Goal: Transaction & Acquisition: Book appointment/travel/reservation

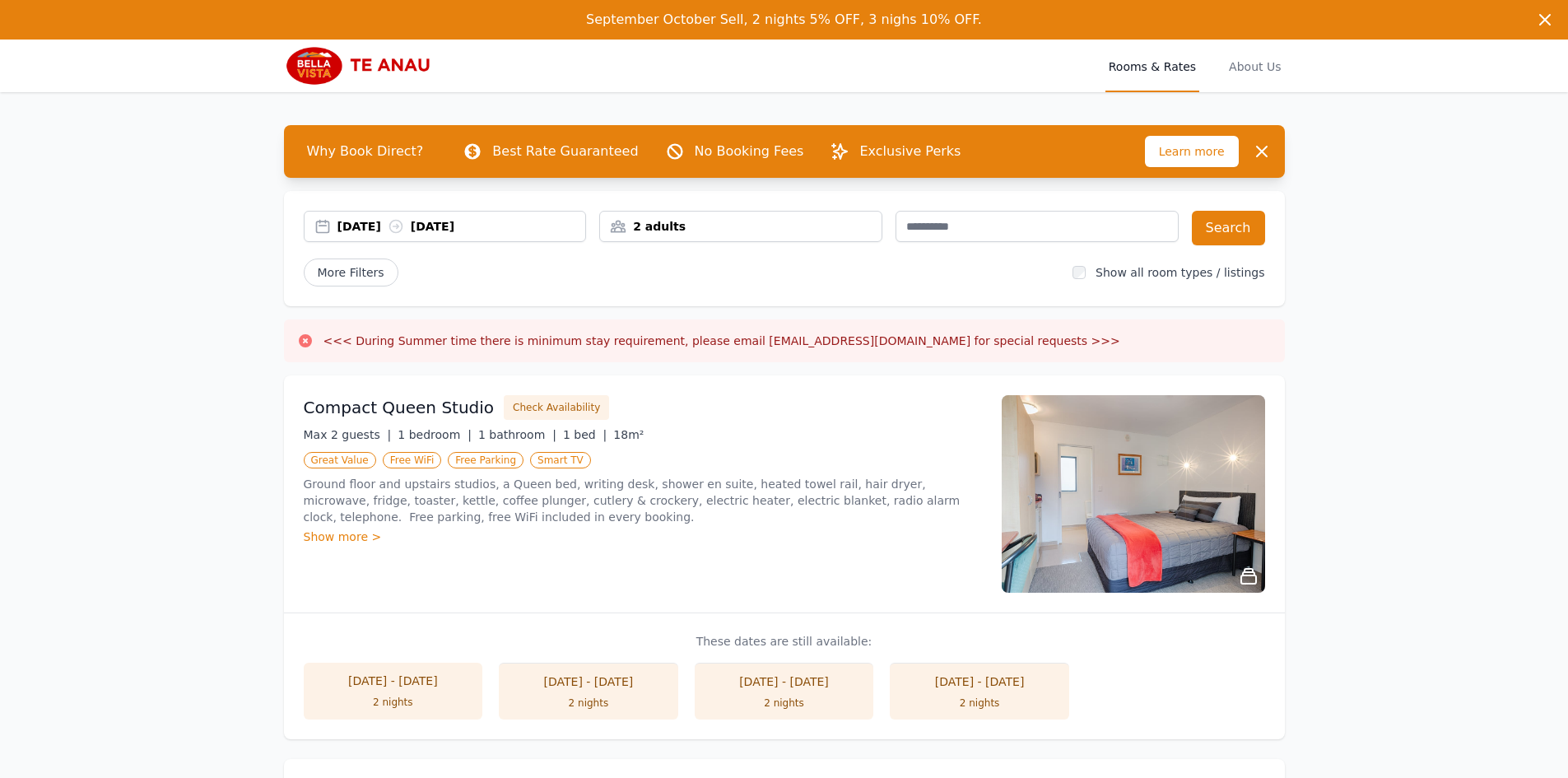
click at [682, 235] on div "2 adults" at bounding box center [741, 226] width 283 height 31
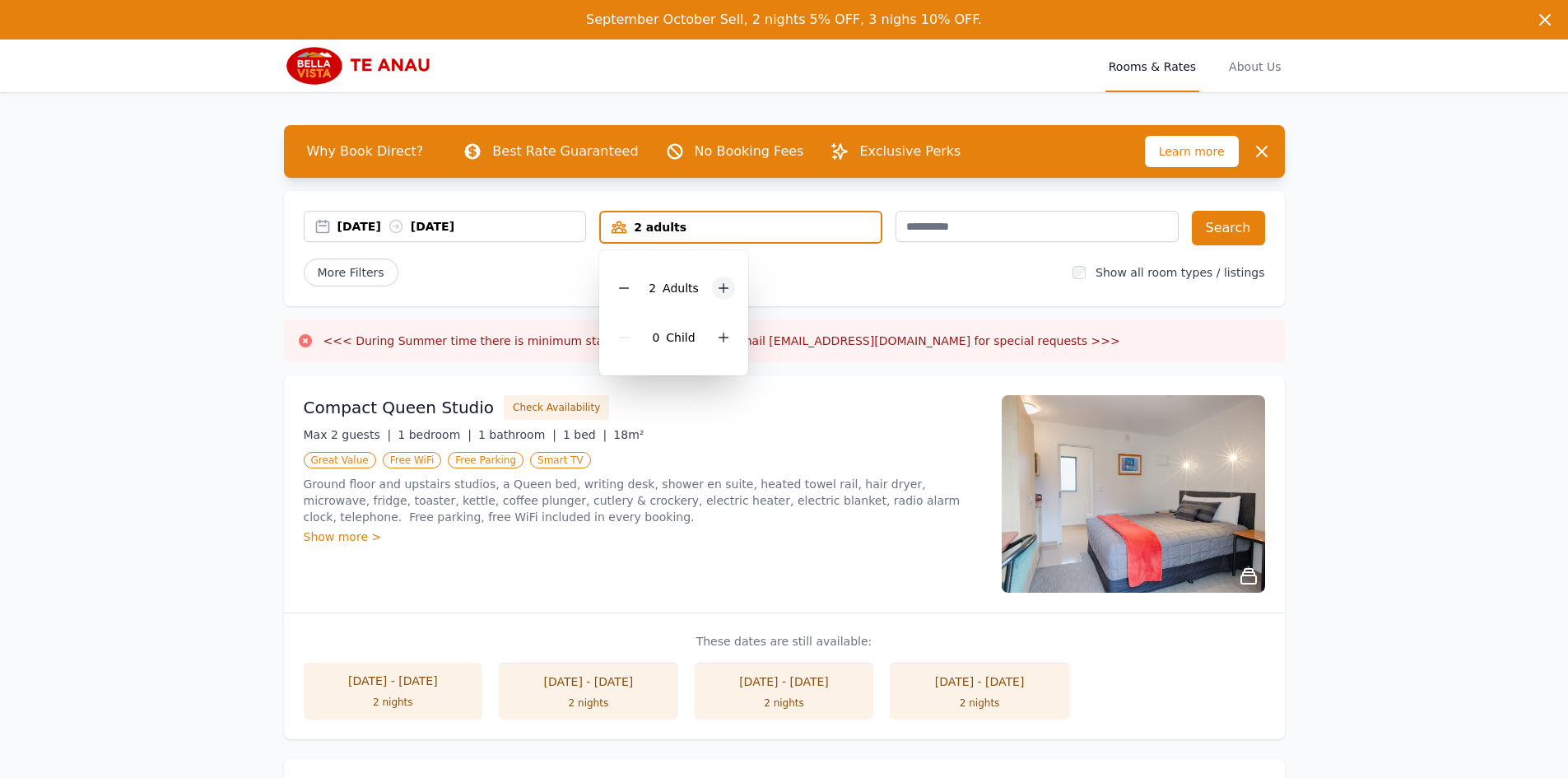
click at [717, 290] on icon at bounding box center [723, 288] width 13 height 13
click at [726, 334] on icon at bounding box center [723, 337] width 13 height 13
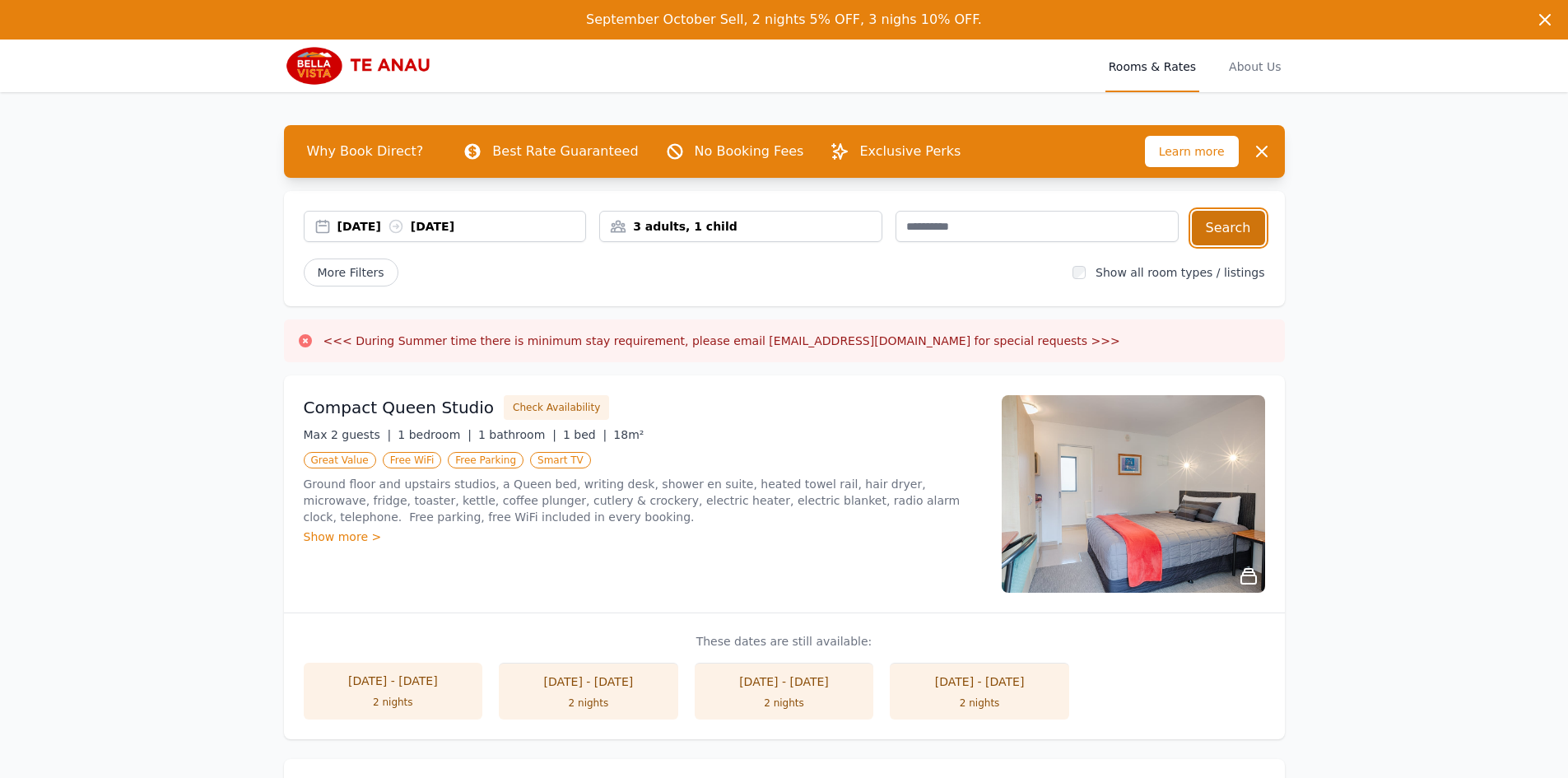
click at [1237, 221] on button "Search" at bounding box center [1228, 228] width 73 height 34
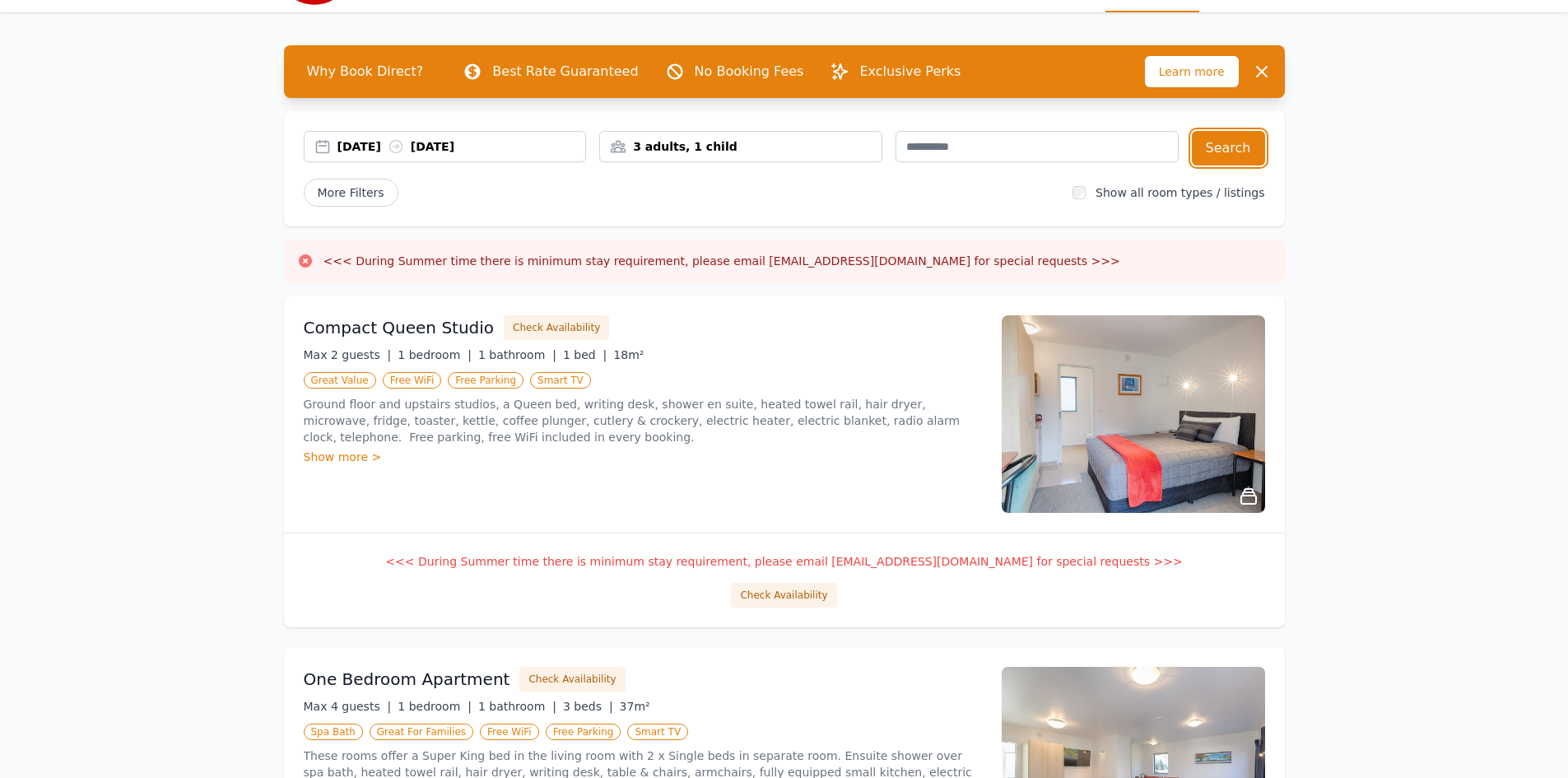
scroll to position [81, 0]
click at [1239, 491] on icon at bounding box center [1248, 495] width 20 height 20
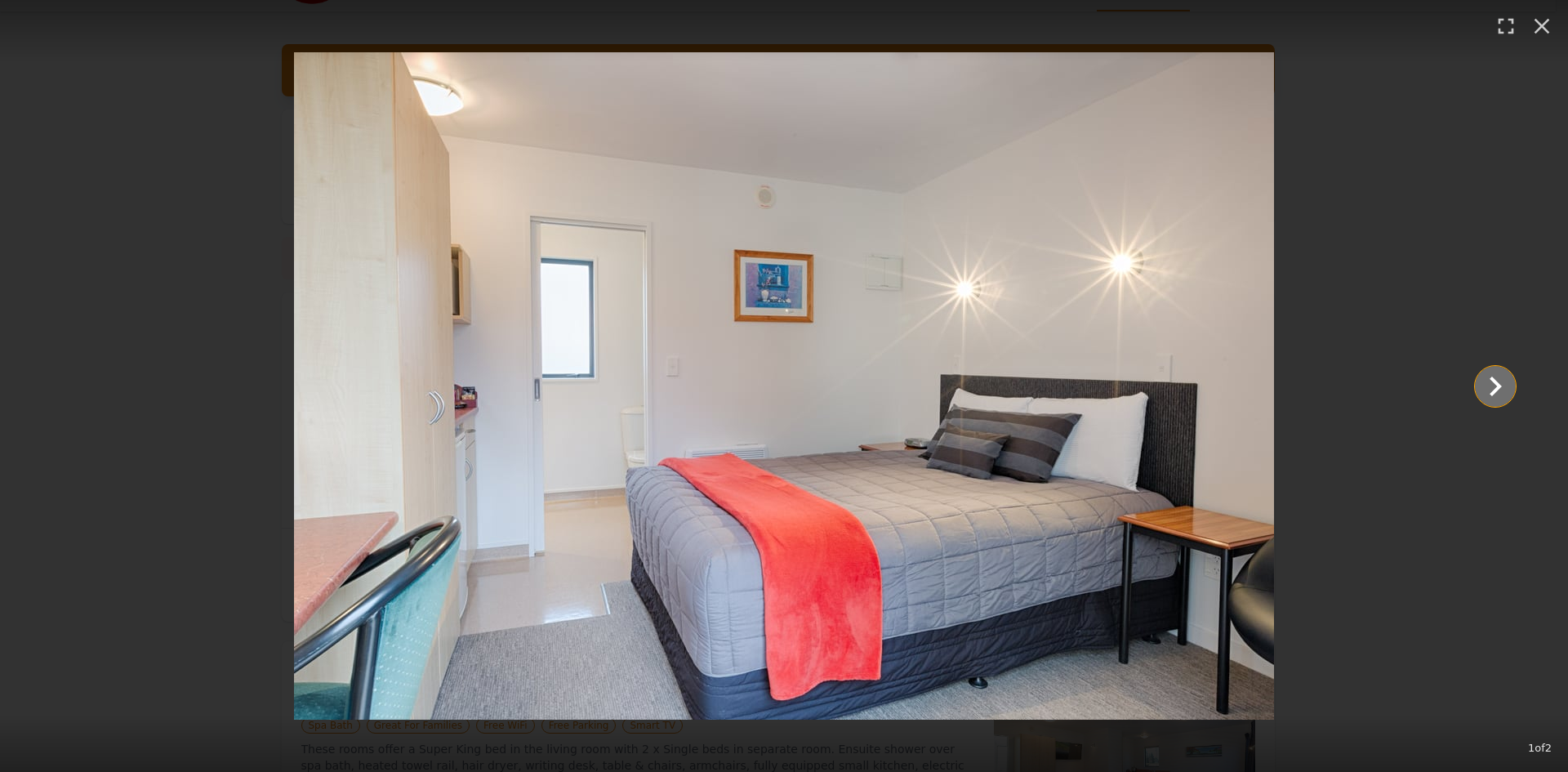
click at [1492, 371] on icon "Show slide 2 of 2" at bounding box center [1496, 387] width 39 height 39
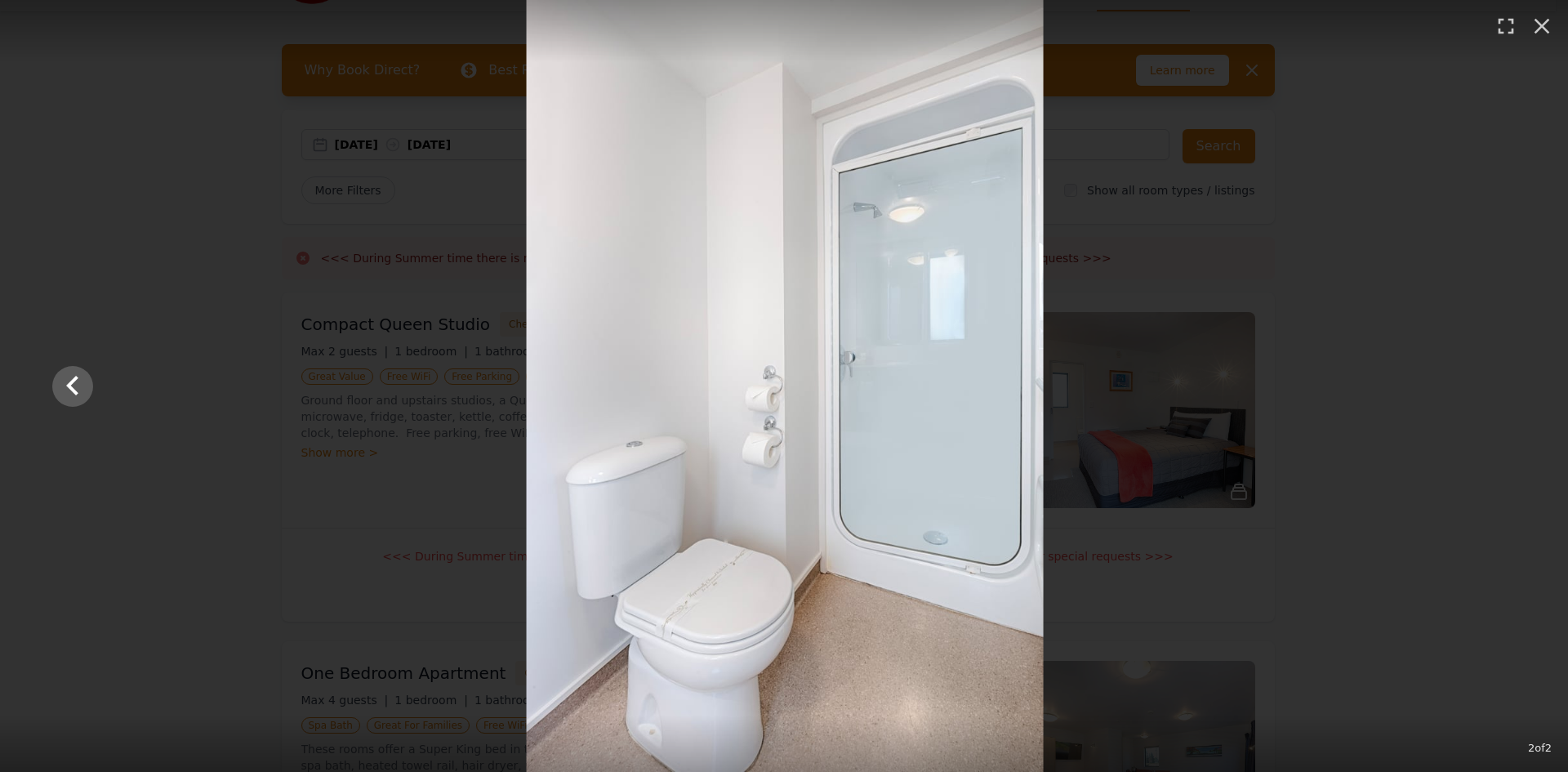
click at [1492, 371] on div at bounding box center [784, 386] width 1496 height 772
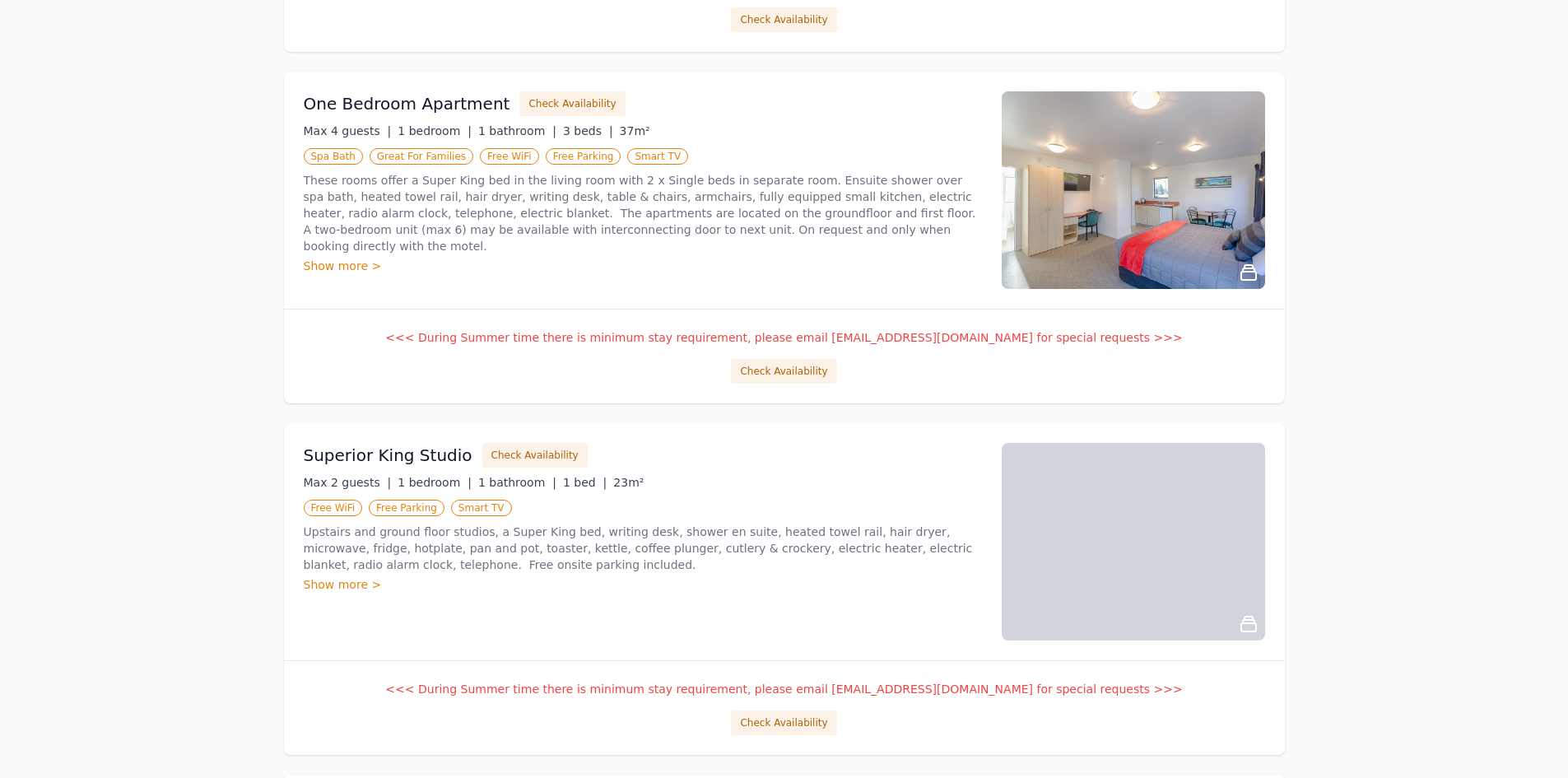
scroll to position [656, 0]
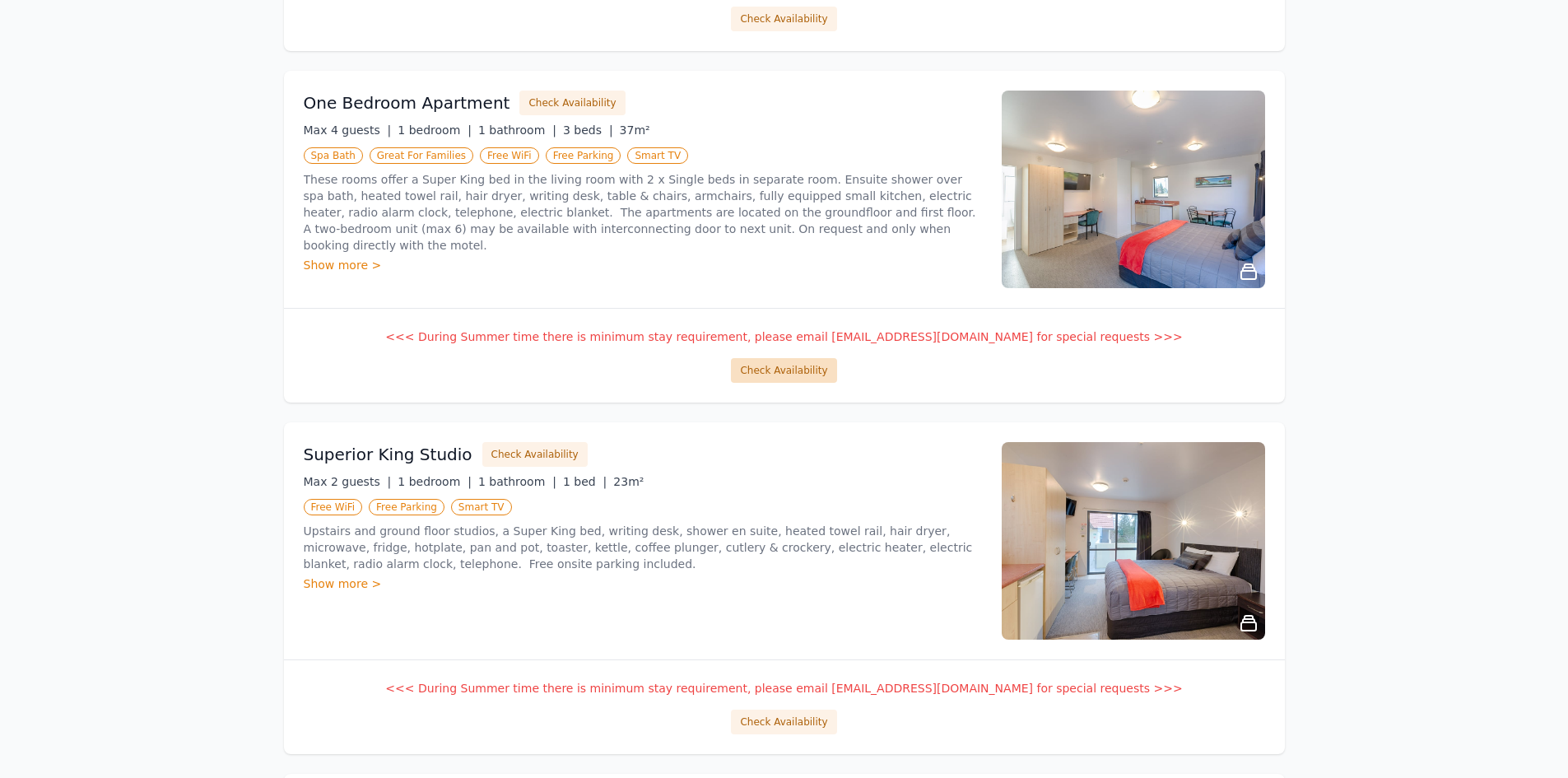
click at [776, 376] on button "Check Availability" at bounding box center [784, 370] width 106 height 25
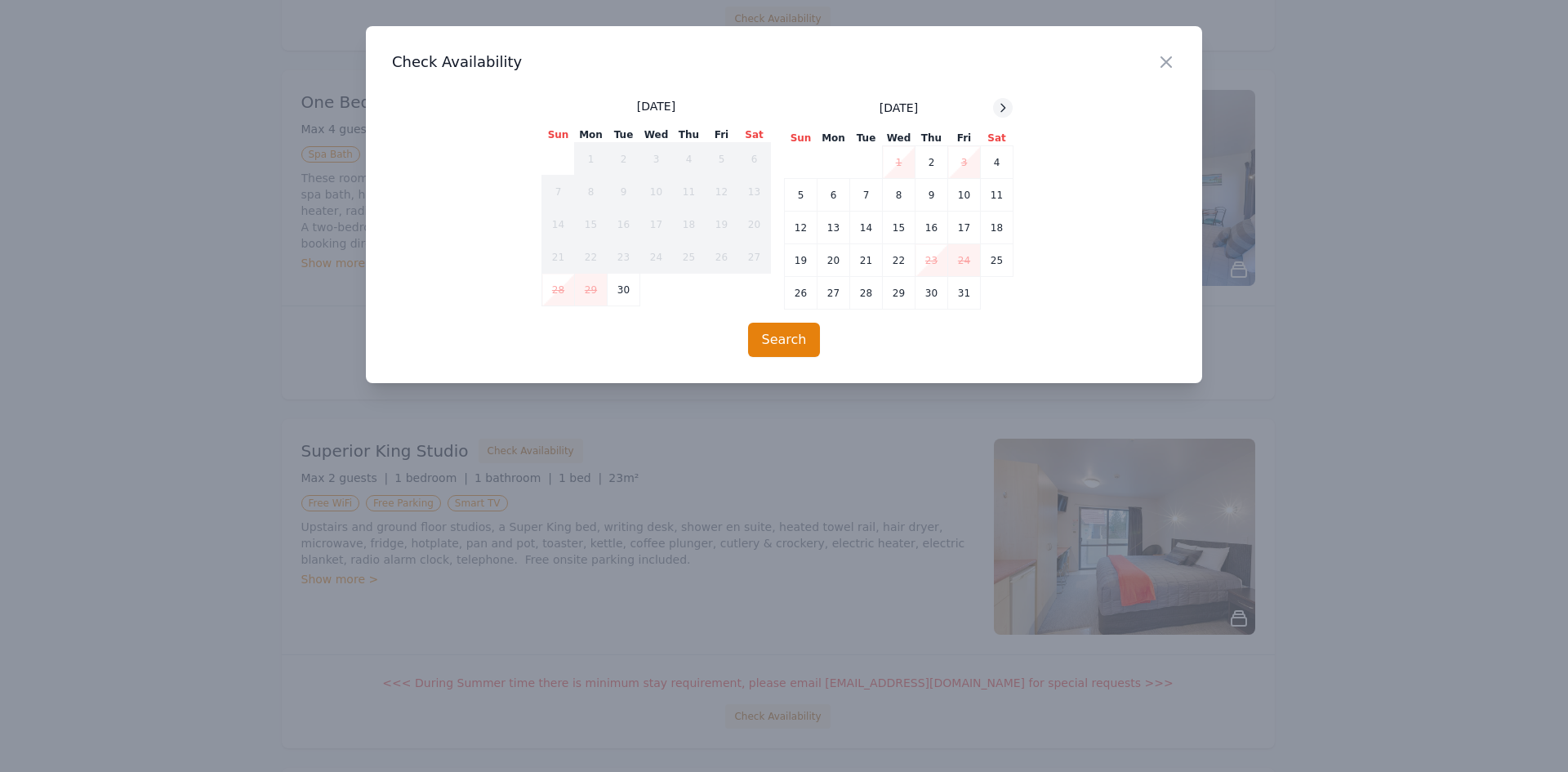
click at [1004, 107] on icon at bounding box center [1003, 107] width 4 height 8
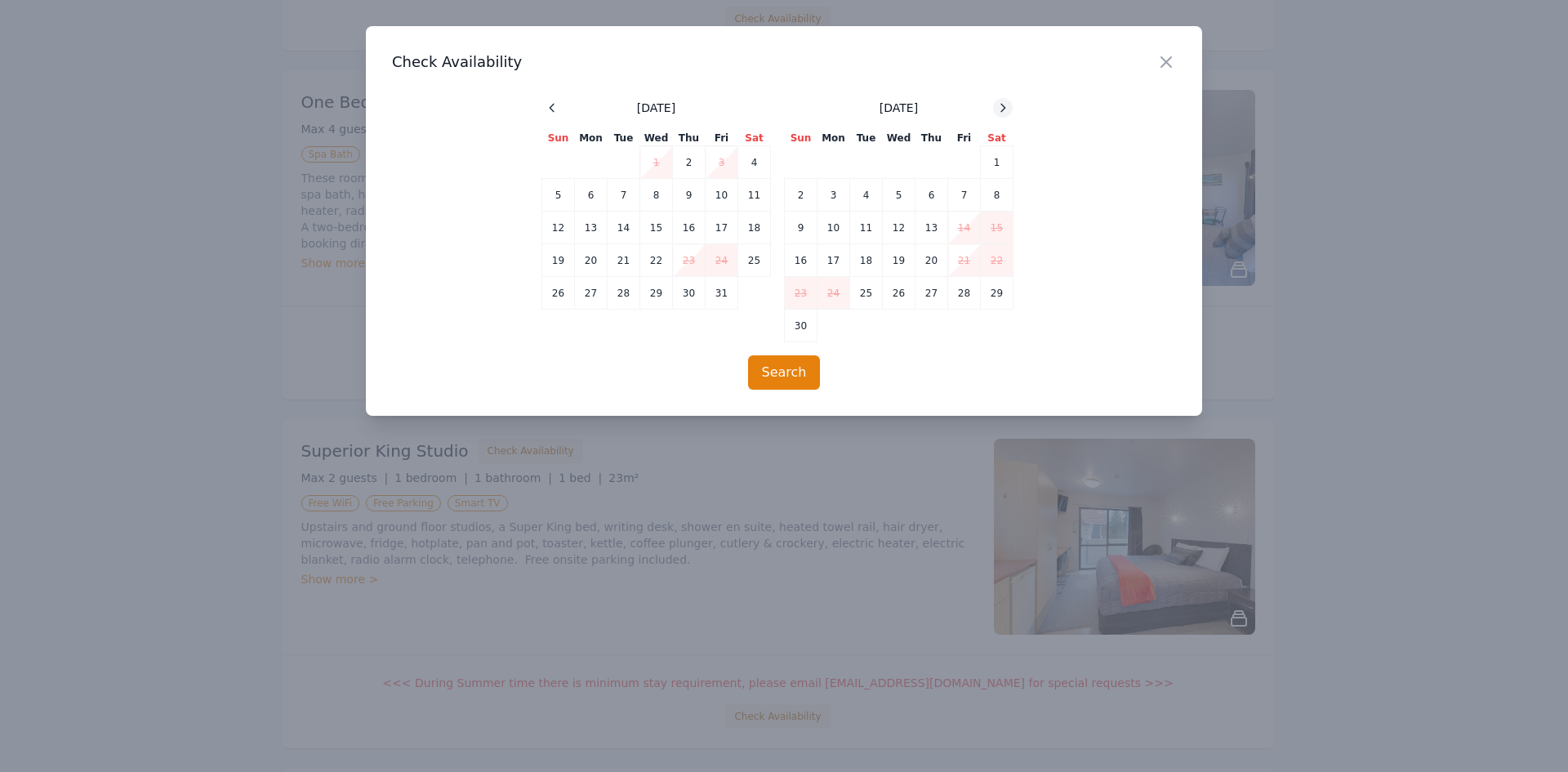
click at [1004, 107] on icon at bounding box center [1003, 107] width 4 height 8
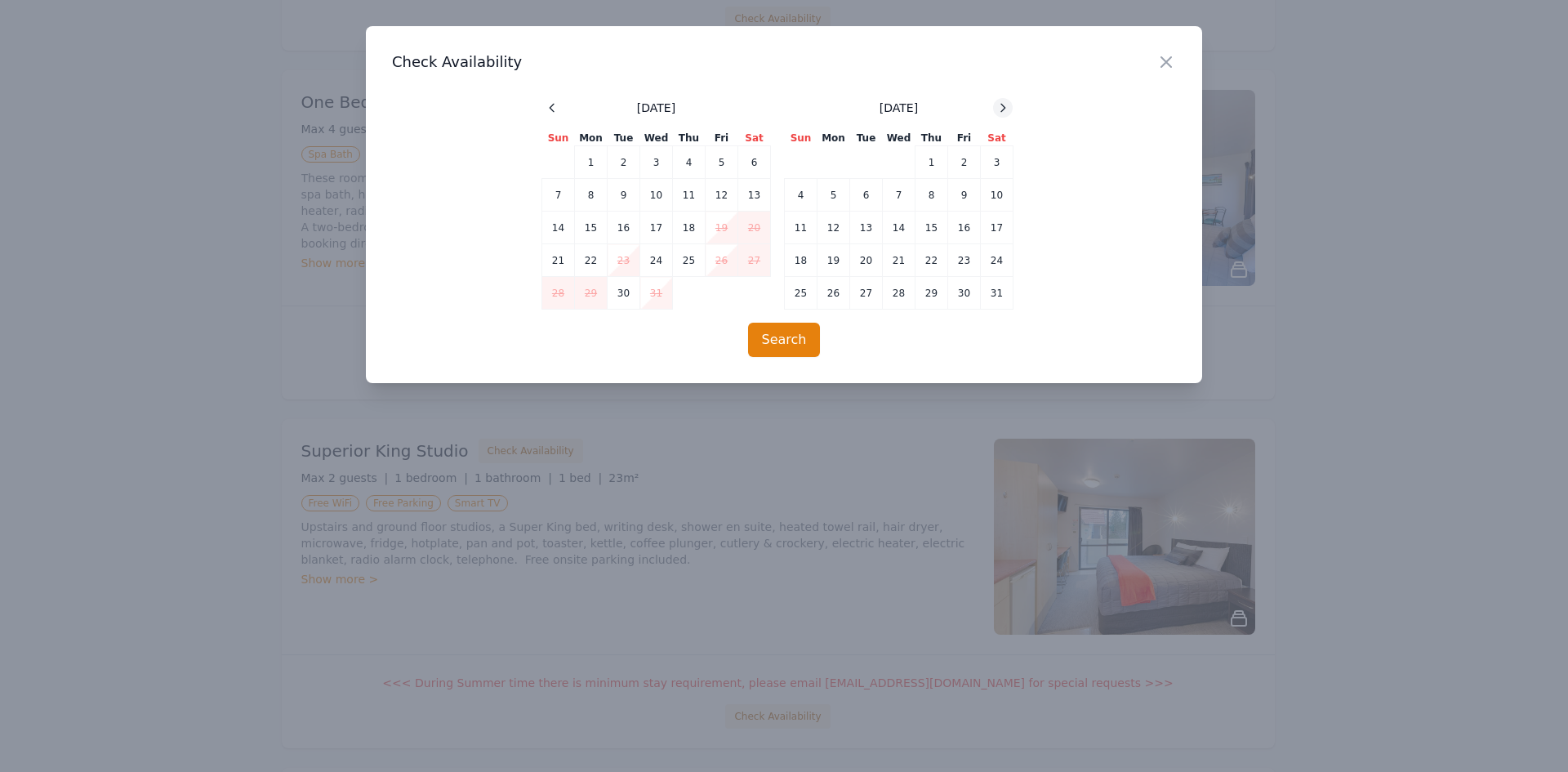
click at [1004, 107] on icon at bounding box center [1003, 107] width 4 height 8
click at [1169, 60] on icon "button" at bounding box center [1166, 61] width 20 height 20
